Goal: Find specific page/section

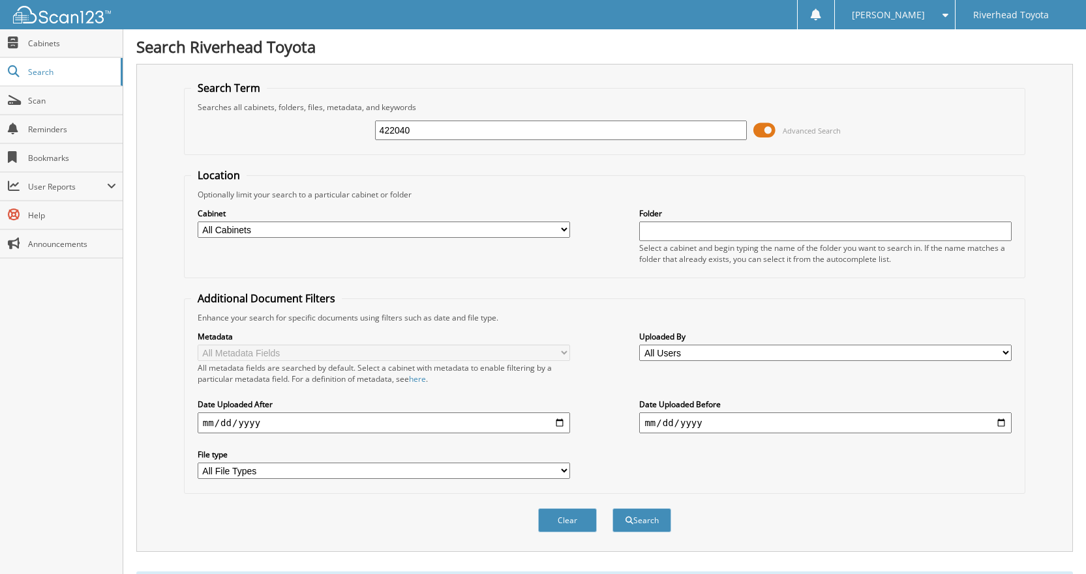
click at [769, 132] on span at bounding box center [764, 131] width 22 height 20
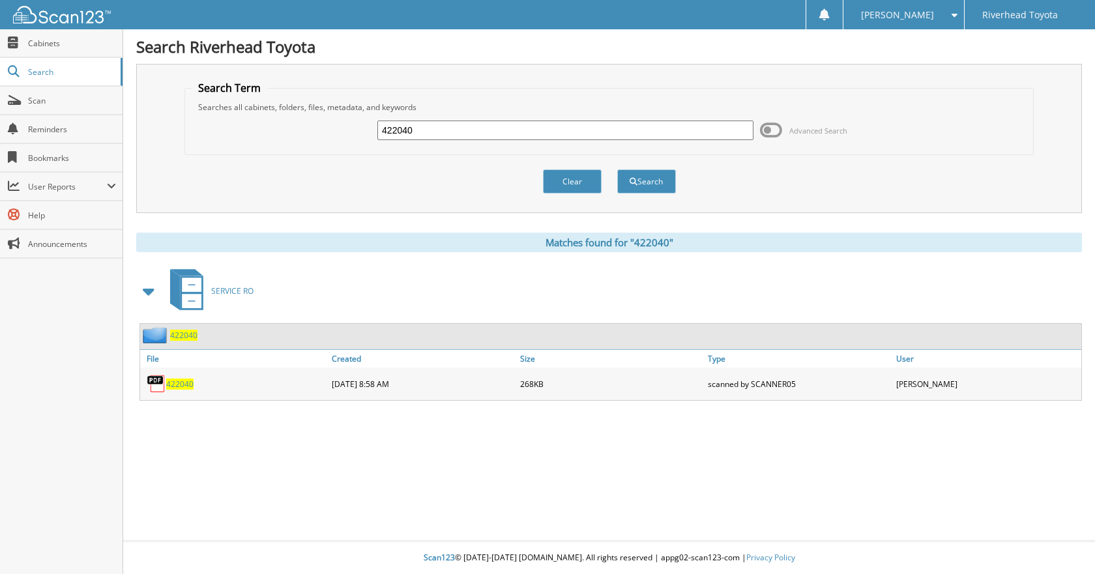
click at [700, 134] on input "422040" at bounding box center [565, 131] width 376 height 20
type input "4"
type input "58665"
click at [617, 170] on button "Search" at bounding box center [646, 182] width 59 height 24
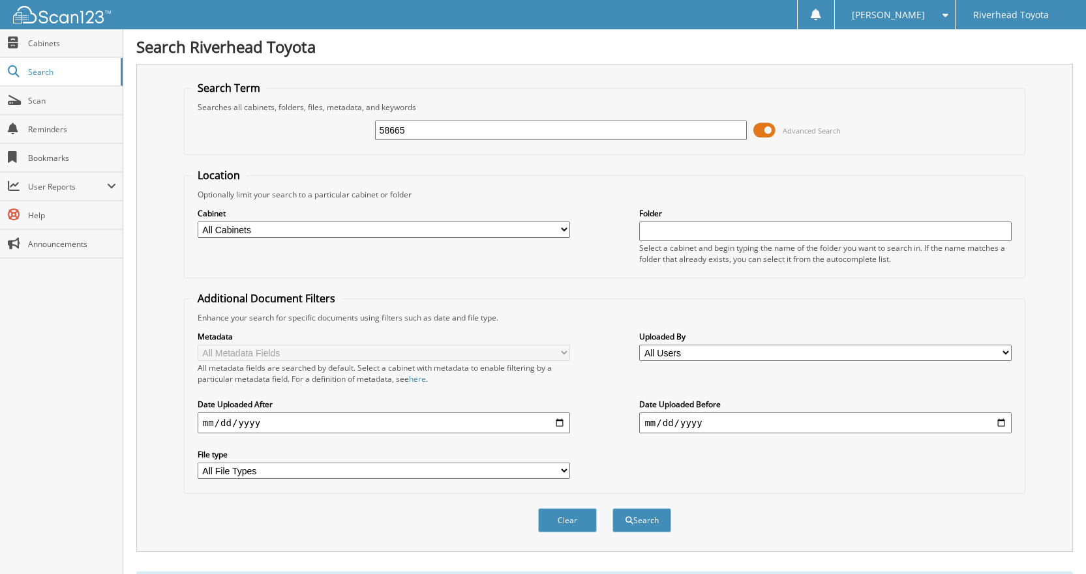
click at [761, 130] on span at bounding box center [764, 131] width 22 height 20
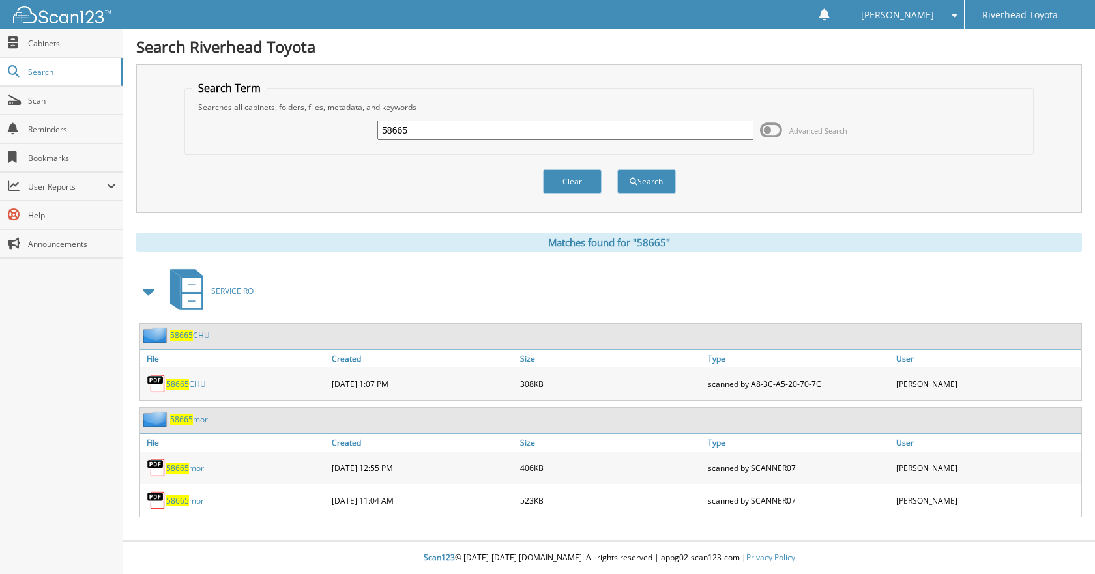
click at [183, 385] on span "58665" at bounding box center [177, 384] width 23 height 11
click at [62, 45] on span "Cabinets" at bounding box center [72, 43] width 88 height 11
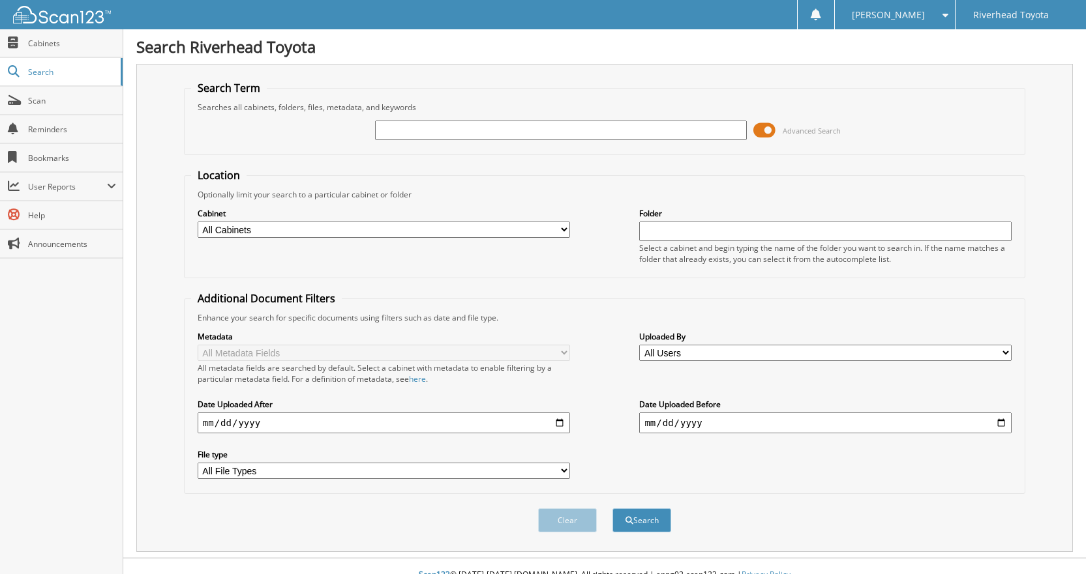
click at [351, 228] on select "All Cabinets PARTS REPAIR ORDER WORKSHEETS SERVICE RO Needs Filing" at bounding box center [384, 230] width 372 height 16
click at [630, 132] on input "text" at bounding box center [561, 131] width 372 height 20
type input "58665"
click at [659, 516] on button "Search" at bounding box center [641, 521] width 59 height 24
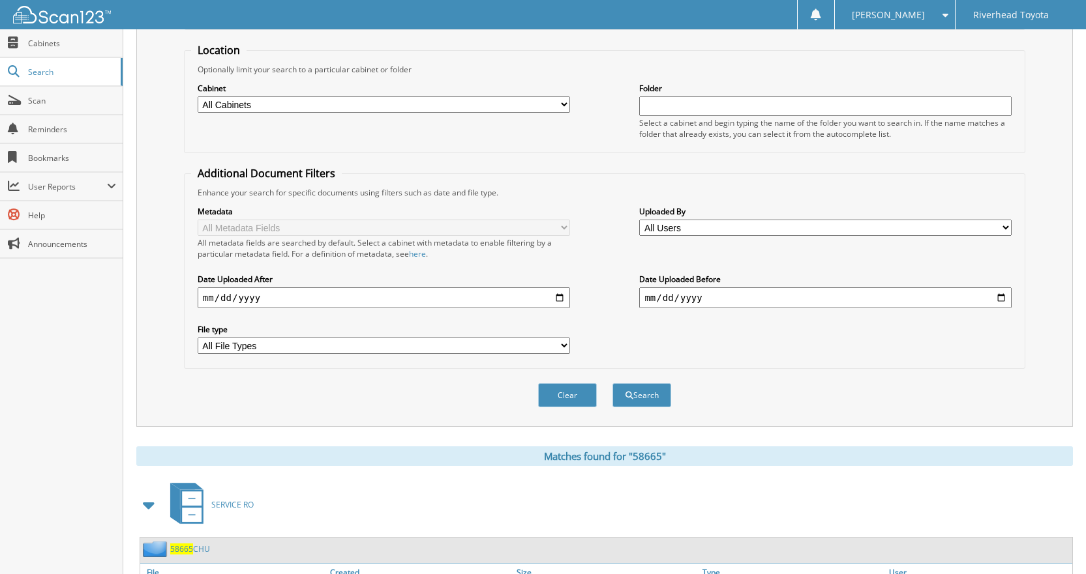
scroll to position [0, 640]
type input "58665"
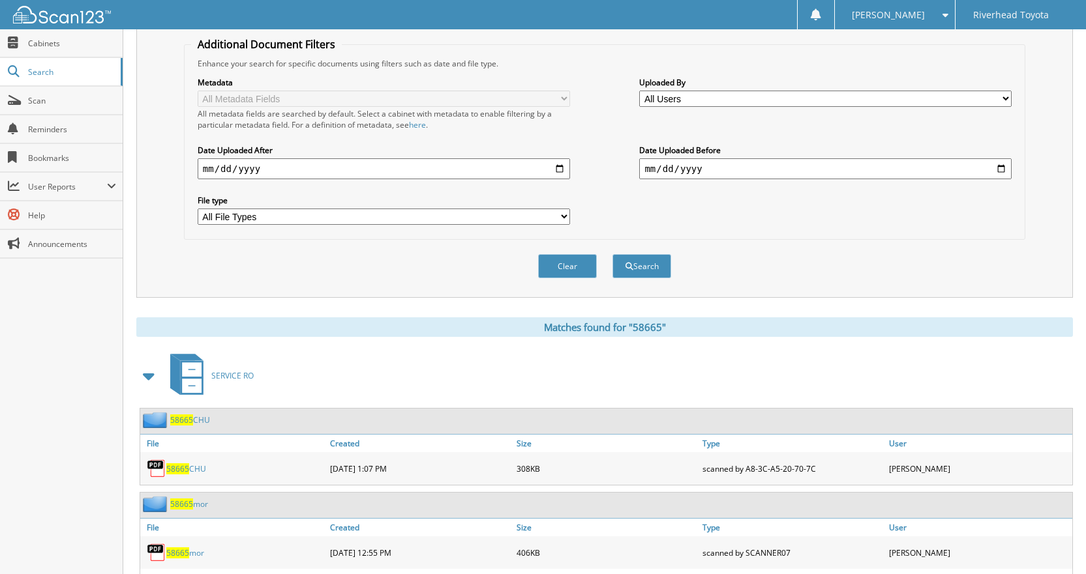
scroll to position [256, 0]
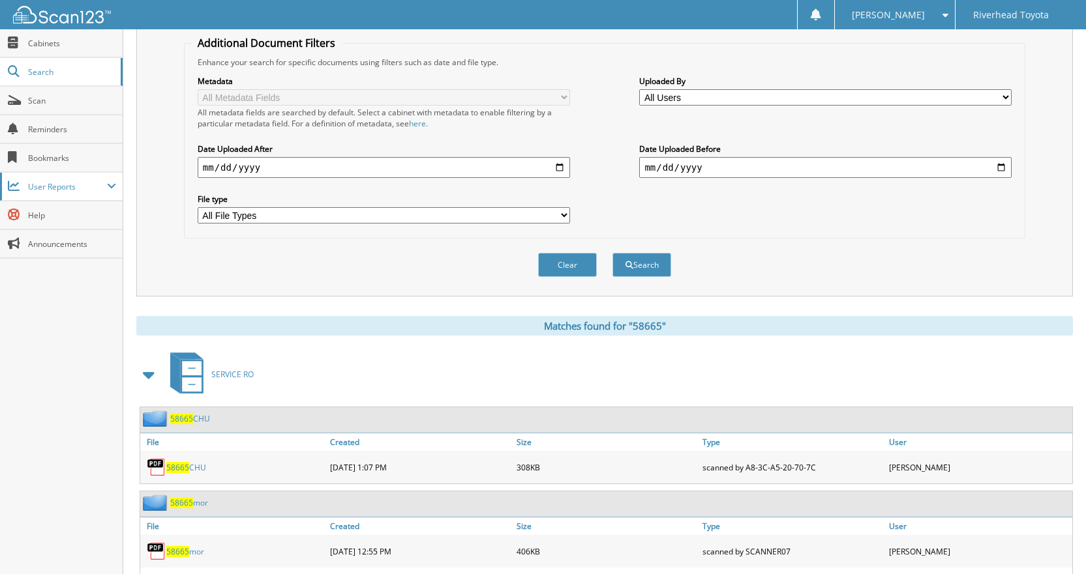
click at [108, 187] on span at bounding box center [111, 186] width 9 height 10
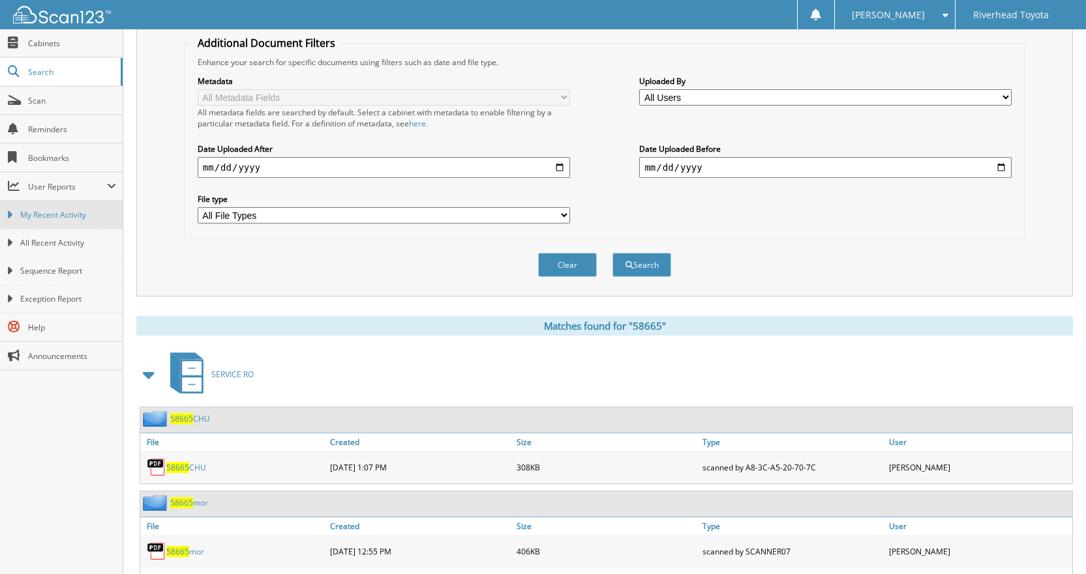
click at [93, 214] on span "My Recent Activity" at bounding box center [68, 215] width 96 height 12
